Goal: Transaction & Acquisition: Book appointment/travel/reservation

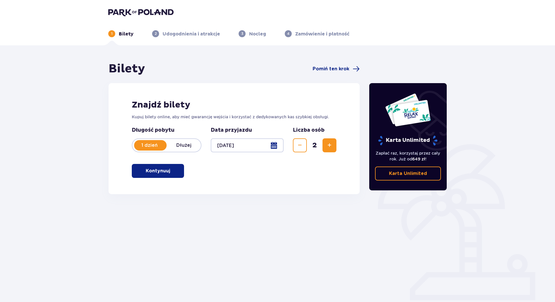
click at [154, 168] on p "Kontynuuj" at bounding box center [158, 171] width 24 height 6
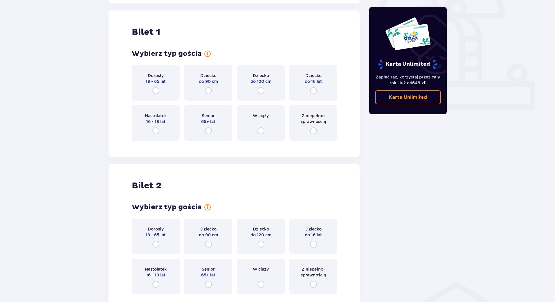
scroll to position [194, 0]
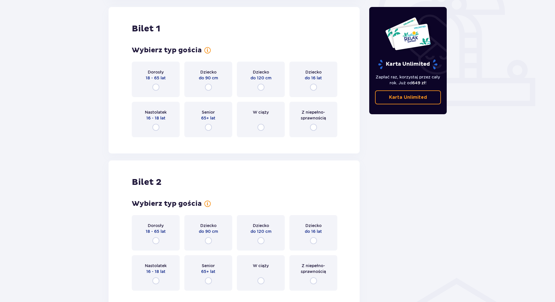
click at [153, 83] on div "Dorosły 18 - 65 lat" at bounding box center [156, 79] width 48 height 35
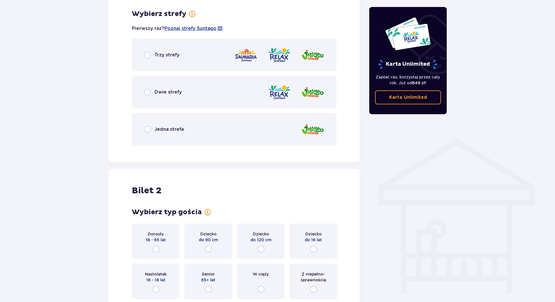
scroll to position [336, 0]
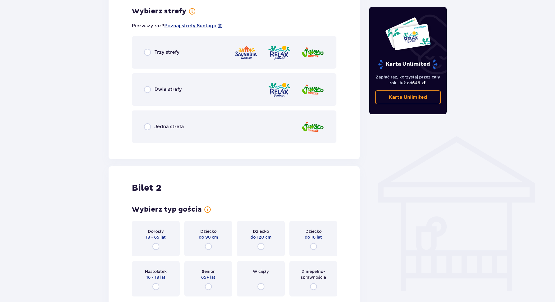
click at [188, 129] on div "Jedna strefa" at bounding box center [234, 126] width 205 height 33
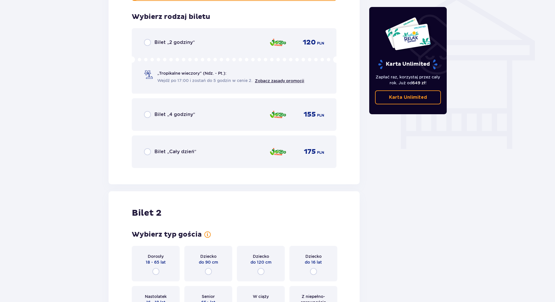
scroll to position [483, 0]
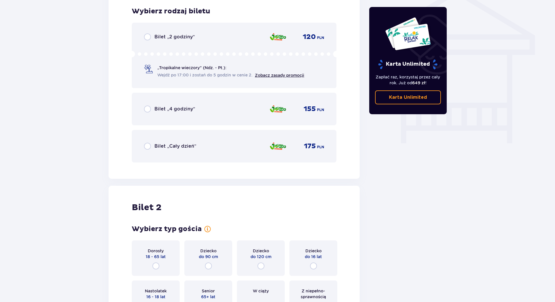
click at [188, 150] on div "Bilet „Cały dzień” 175 PLN" at bounding box center [234, 146] width 180 height 12
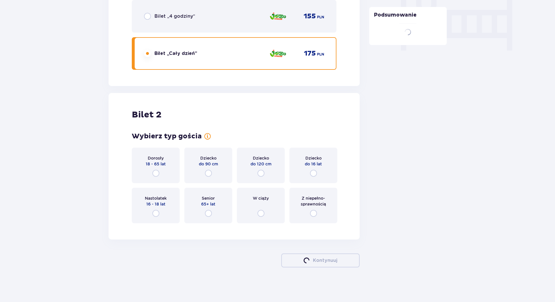
scroll to position [576, 0]
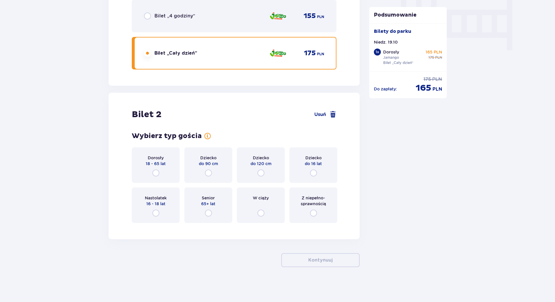
click at [152, 170] on div "Dorosły 18 - 65 lat" at bounding box center [156, 164] width 48 height 35
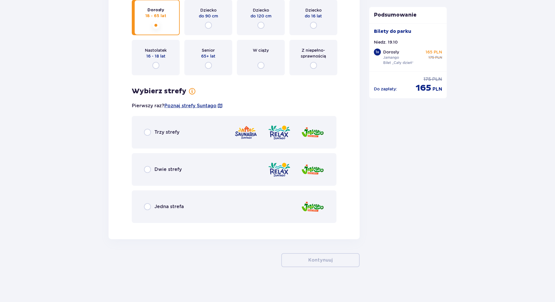
click at [184, 208] on div "Jedna strefa" at bounding box center [234, 206] width 205 height 33
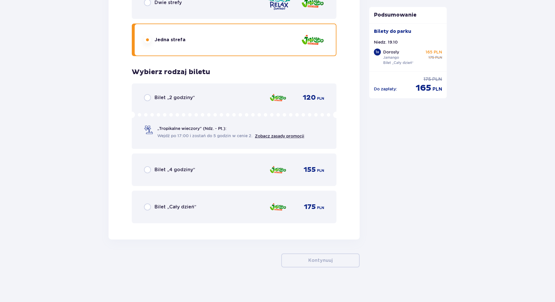
scroll to position [890, 0]
click at [269, 204] on div "Bilet „Cały dzień” 175 PLN" at bounding box center [234, 206] width 180 height 12
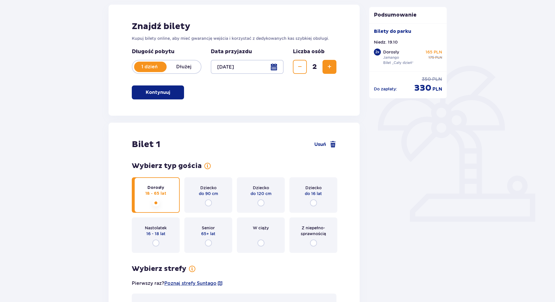
scroll to position [0, 0]
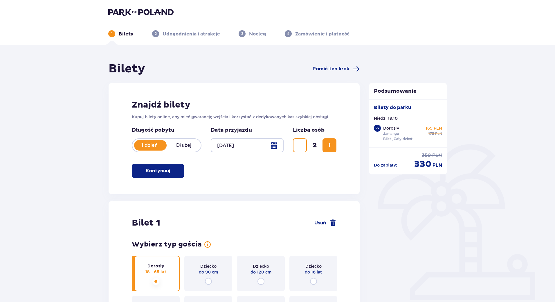
click at [144, 14] on img at bounding box center [140, 12] width 65 height 8
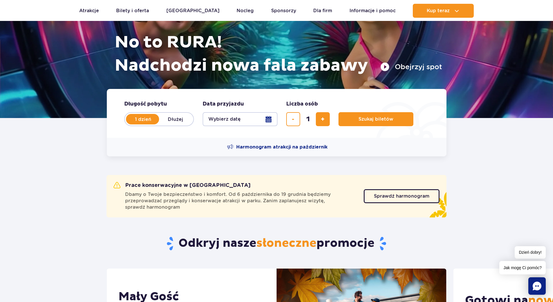
scroll to position [87, 0]
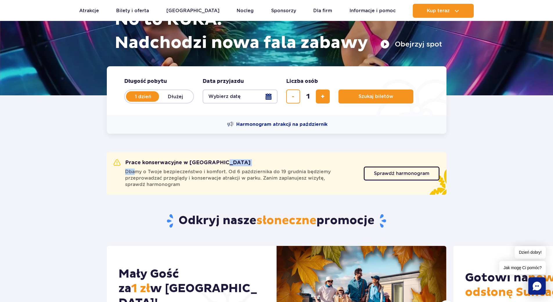
drag, startPoint x: 125, startPoint y: 163, endPoint x: 141, endPoint y: 173, distance: 18.4
click at [136, 169] on div "Prace konserwacyjne w [GEOGRAPHIC_DATA] Dbamy o Twoje bezpieczeństwo i komfort.…" at bounding box center [239, 173] width 250 height 28
click at [143, 174] on span "Dbamy o Twoje bezpieczeństwo i komfort. Od 6 października do 19 grudnia będziem…" at bounding box center [241, 177] width 232 height 19
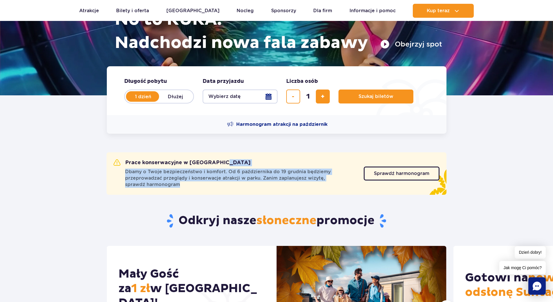
drag, startPoint x: 126, startPoint y: 161, endPoint x: 184, endPoint y: 187, distance: 63.5
click at [184, 187] on div "Prace konserwacyjne w [GEOGRAPHIC_DATA] Dbamy o Twoje bezpieczeństwo i komfort.…" at bounding box center [239, 173] width 250 height 28
click at [184, 187] on span "Dbamy o Twoje bezpieczeństwo i komfort. Od 6 października do 19 grudnia będziem…" at bounding box center [241, 177] width 232 height 19
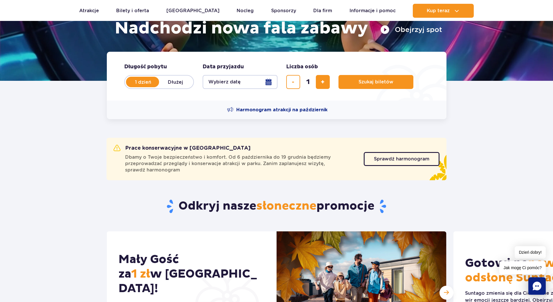
scroll to position [61, 0]
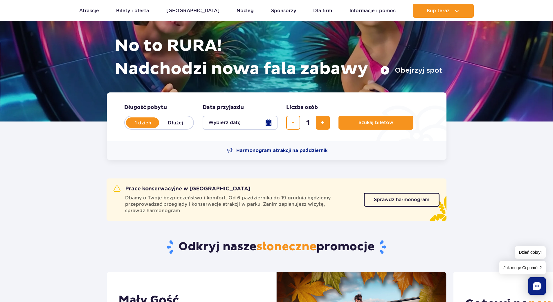
click at [362, 150] on div "Harmonogram atrakcji na październik" at bounding box center [277, 150] width 340 height 19
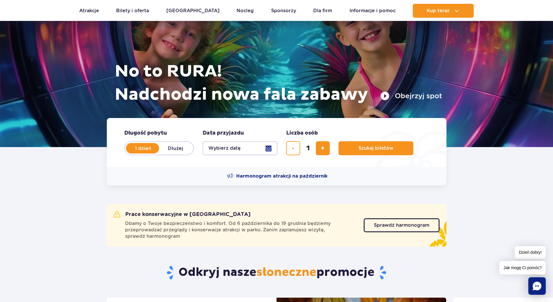
scroll to position [0, 0]
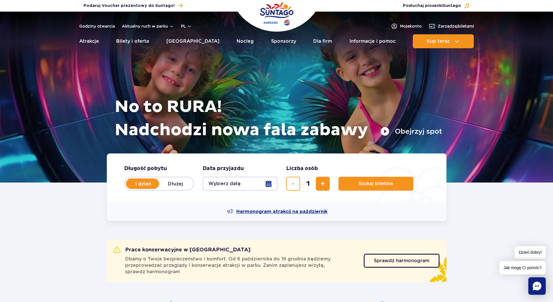
click at [298, 212] on span "Harmonogram atrakcji na październik" at bounding box center [281, 211] width 91 height 6
